Goal: Information Seeking & Learning: Learn about a topic

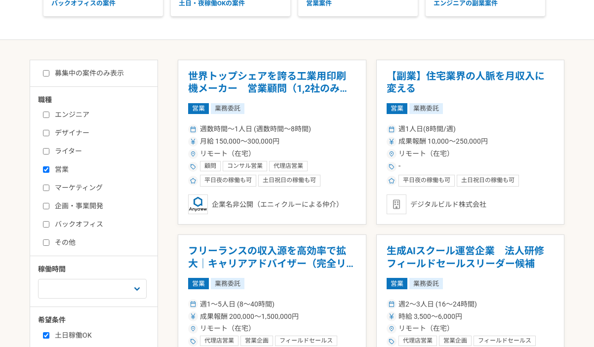
scroll to position [173, 0]
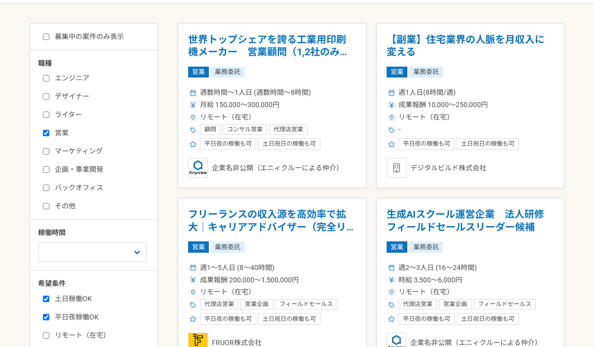
click at [81, 148] on label "マーケティング" at bounding box center [100, 151] width 114 height 10
click at [49, 148] on input "マーケティング" at bounding box center [46, 151] width 6 height 6
checkbox input "true"
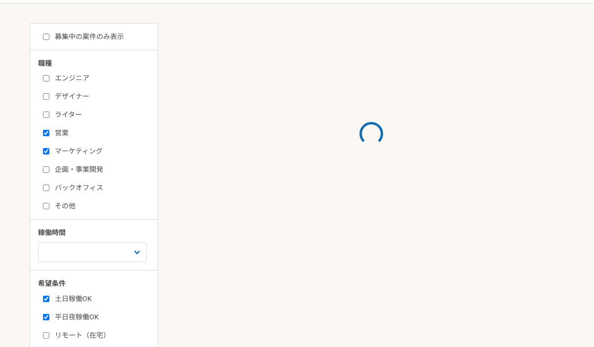
click at [79, 171] on label "企画・事業開発" at bounding box center [100, 169] width 114 height 10
click at [49, 171] on input "企画・事業開発" at bounding box center [46, 169] width 6 height 6
checkbox input "true"
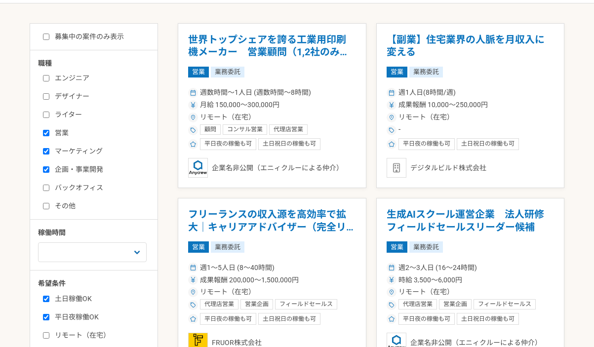
click at [81, 195] on div "エンジニア デザイナー ライター 営業 マーケティング 企画・事業開発 バックオフィス その他" at bounding box center [97, 140] width 118 height 141
click at [81, 191] on div "エンジニア デザイナー ライター 営業 マーケティング 企画・事業開発 バックオフィス その他" at bounding box center [97, 140] width 118 height 141
click at [70, 186] on label "バックオフィス" at bounding box center [100, 188] width 114 height 10
click at [49, 186] on input "バックオフィス" at bounding box center [46, 188] width 6 height 6
checkbox input "true"
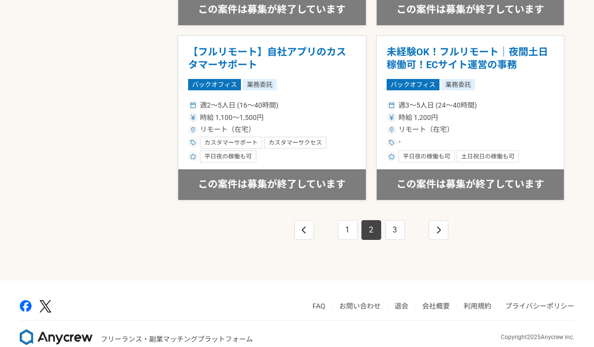
scroll to position [1734, 0]
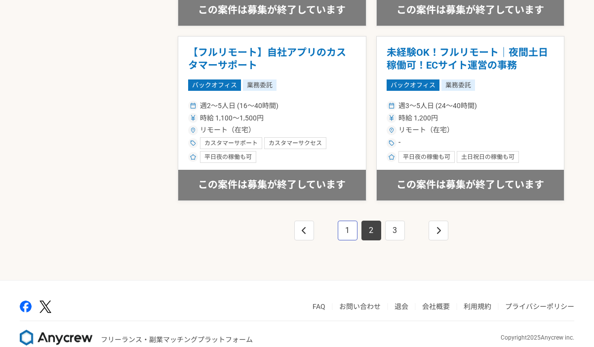
click at [345, 221] on link "1" at bounding box center [348, 231] width 20 height 20
